Goal: Navigation & Orientation: Find specific page/section

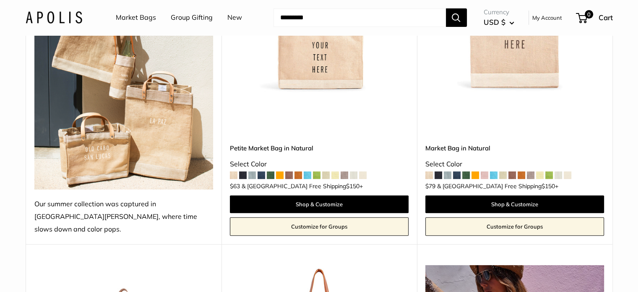
scroll to position [210, 0]
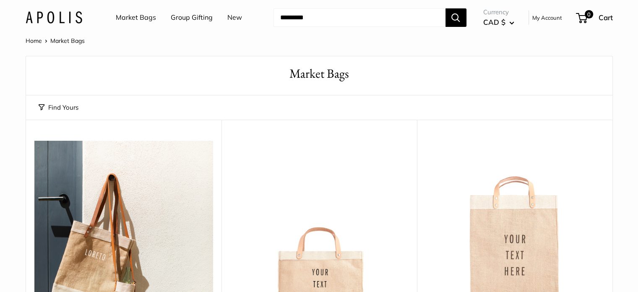
click at [449, 10] on button "Search" at bounding box center [456, 17] width 21 height 18
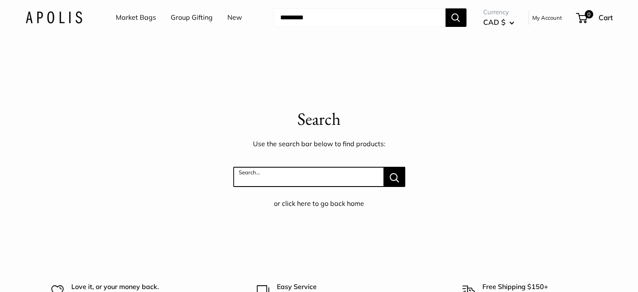
click at [298, 170] on input "Search..." at bounding box center [308, 177] width 151 height 20
type input "******"
click at [384, 167] on button "Search..." at bounding box center [394, 177] width 21 height 20
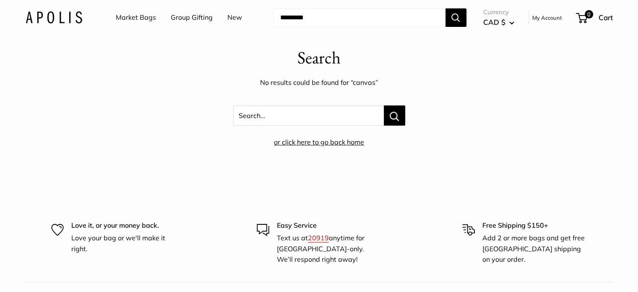
scroll to position [42, 0]
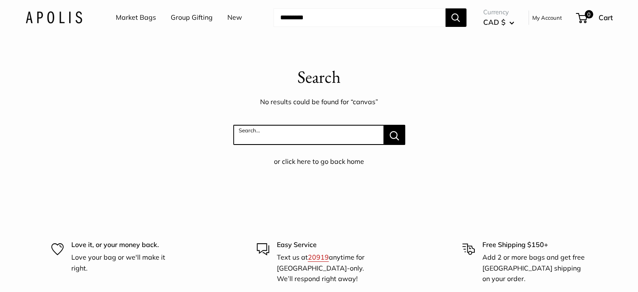
click at [266, 131] on input "Search..." at bounding box center [308, 135] width 151 height 20
type input "*****"
click at [384, 125] on button "Search..." at bounding box center [394, 135] width 21 height 20
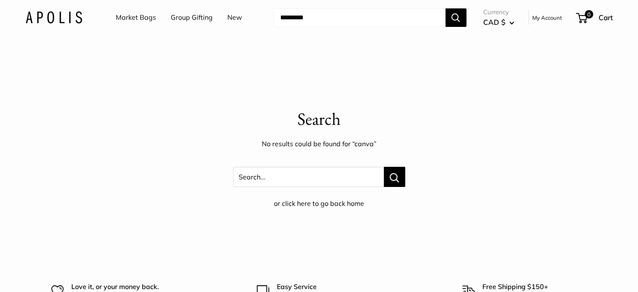
click at [145, 16] on link "Market Bags" at bounding box center [136, 17] width 40 height 13
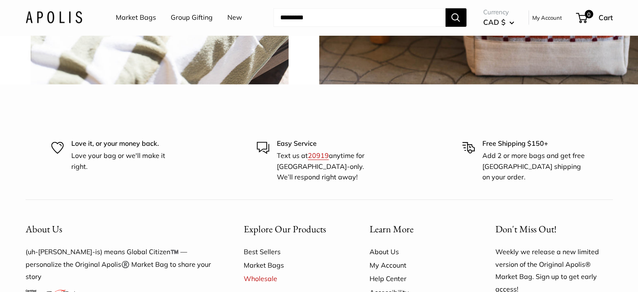
scroll to position [2098, 0]
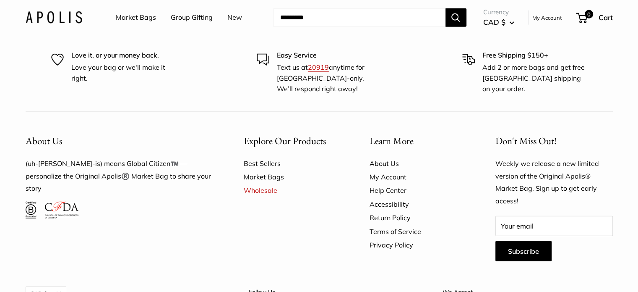
scroll to position [2224, 0]
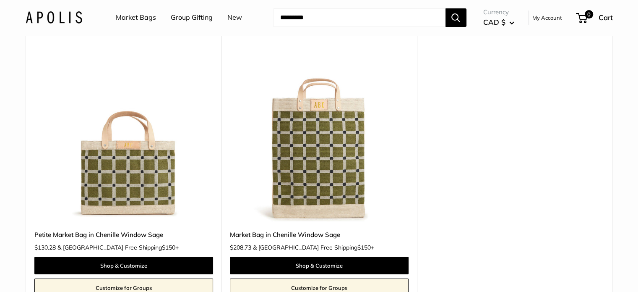
scroll to position [84, 0]
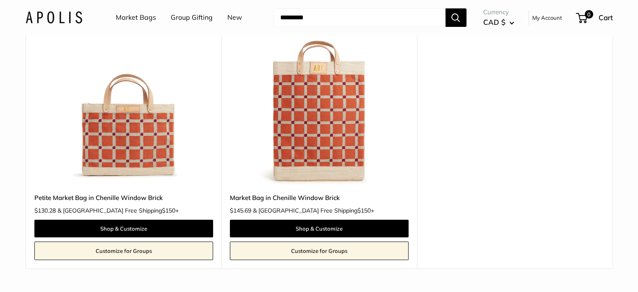
scroll to position [84, 0]
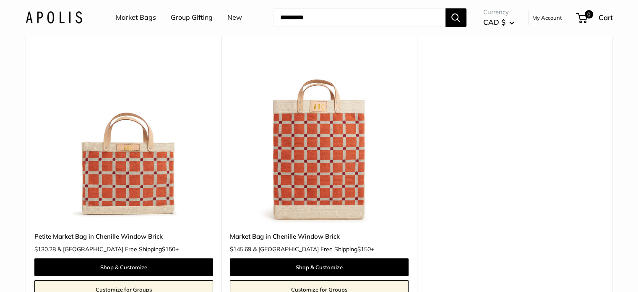
click at [138, 19] on link "Market Bags" at bounding box center [136, 17] width 40 height 13
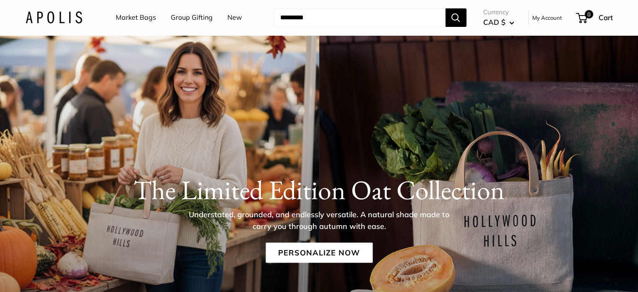
click at [227, 23] on link "New" at bounding box center [234, 17] width 15 height 13
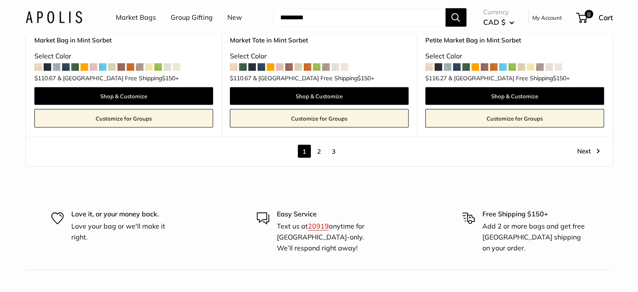
scroll to position [4834, 0]
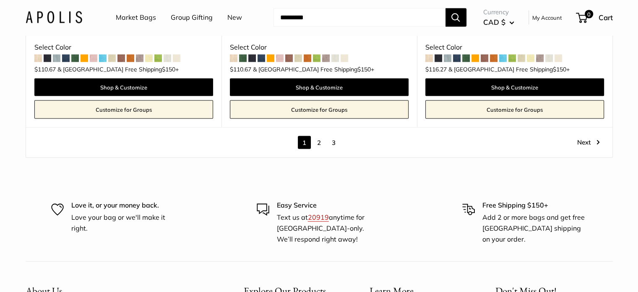
click at [313, 142] on link "2" at bounding box center [319, 142] width 13 height 13
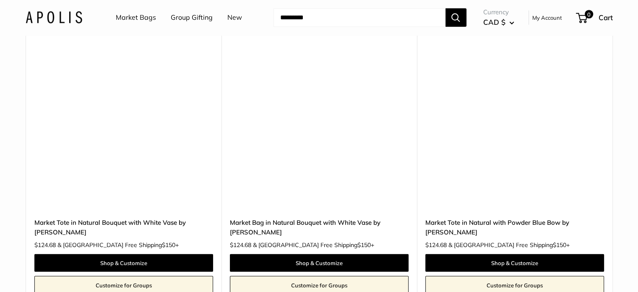
scroll to position [2486, 0]
